Goal: Transaction & Acquisition: Obtain resource

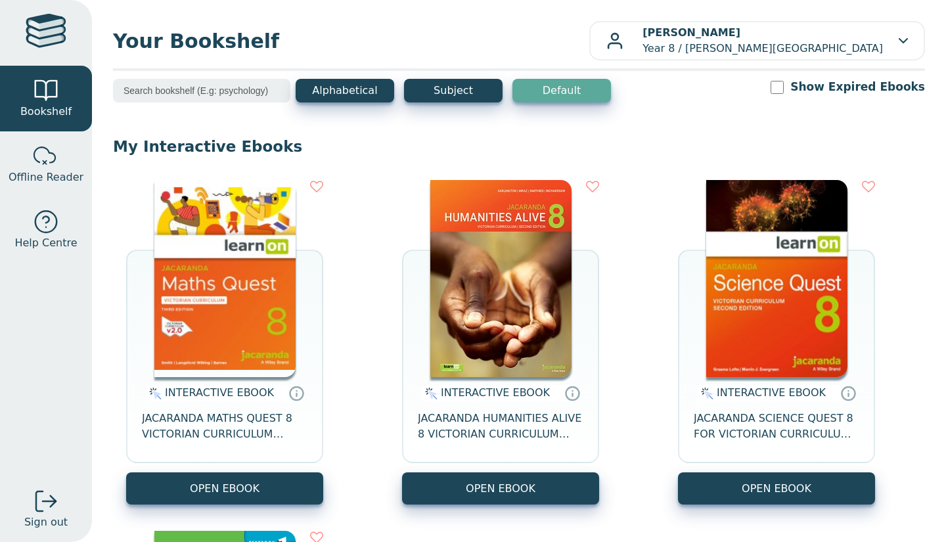
click at [509, 483] on button "OPEN EBOOK" at bounding box center [500, 488] width 197 height 32
click at [524, 481] on button "OPEN EBOOK" at bounding box center [500, 488] width 197 height 32
